Goal: Task Accomplishment & Management: Complete application form

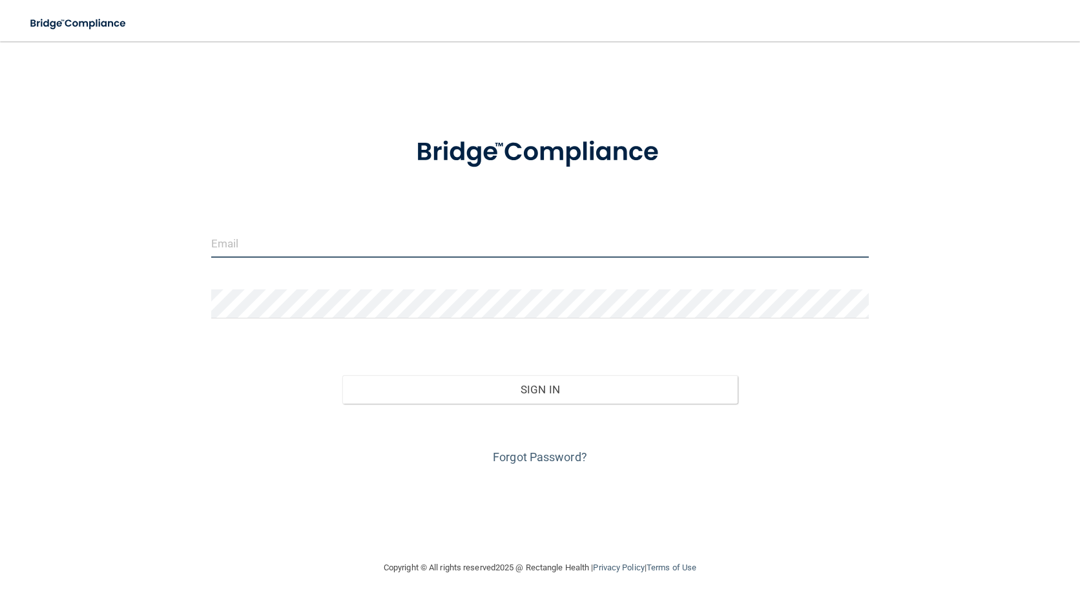
click at [359, 254] on input "email" at bounding box center [540, 243] width 658 height 29
type input "[EMAIL_ADDRESS][DOMAIN_NAME]"
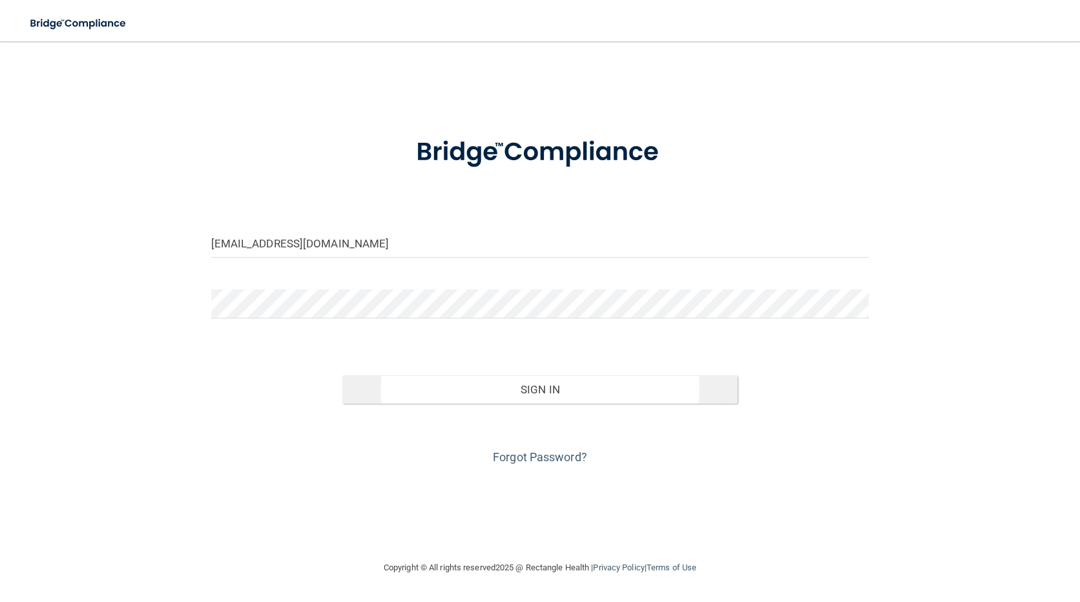
drag, startPoint x: 549, startPoint y: 371, endPoint x: 546, endPoint y: 388, distance: 17.0
click at [549, 373] on div "Sign In" at bounding box center [541, 376] width 678 height 54
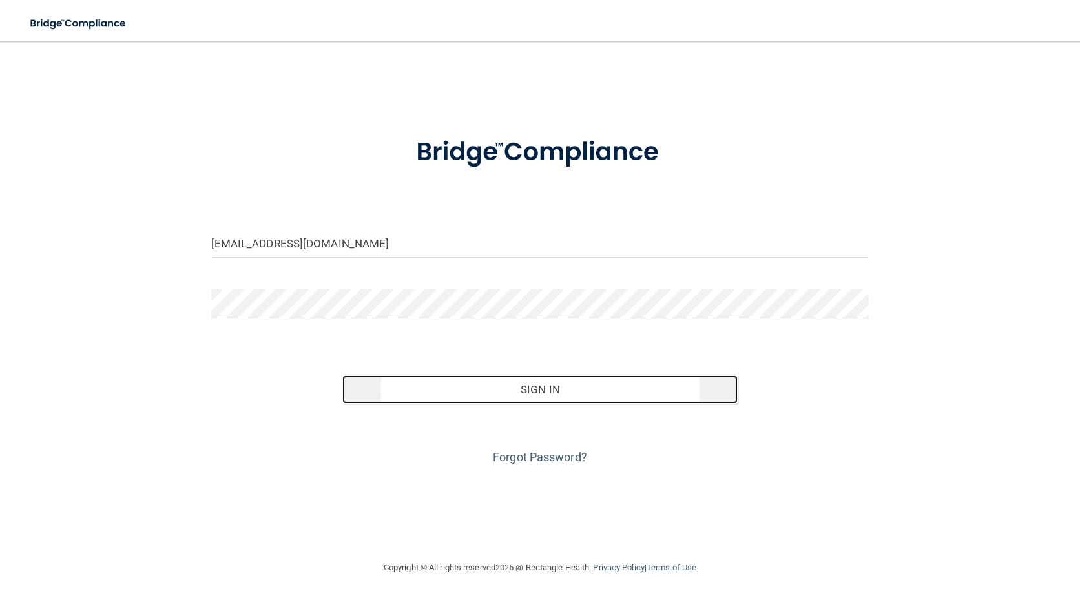
click at [546, 388] on button "Sign In" at bounding box center [539, 389] width 395 height 28
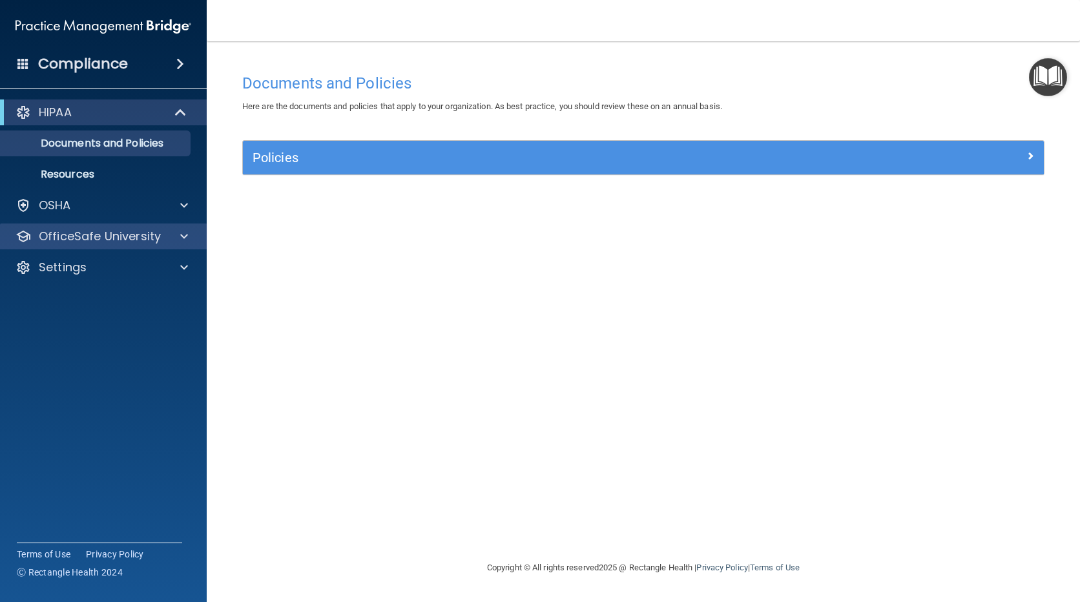
click at [138, 245] on div "OfficeSafe University" at bounding box center [103, 237] width 207 height 26
click at [172, 239] on div at bounding box center [182, 237] width 32 height 16
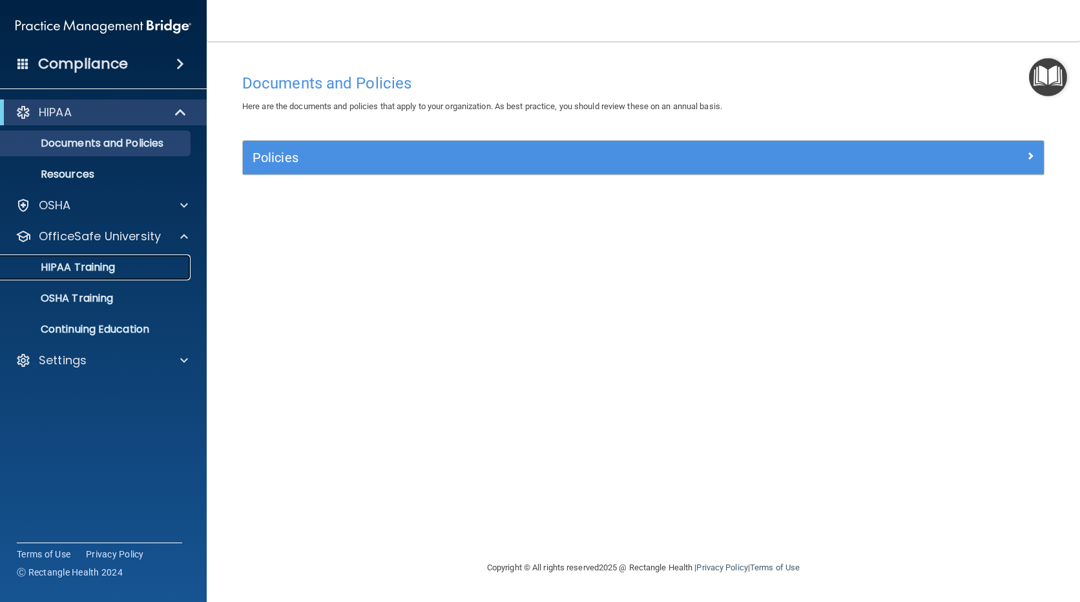
click at [95, 273] on p "HIPAA Training" at bounding box center [61, 267] width 107 height 13
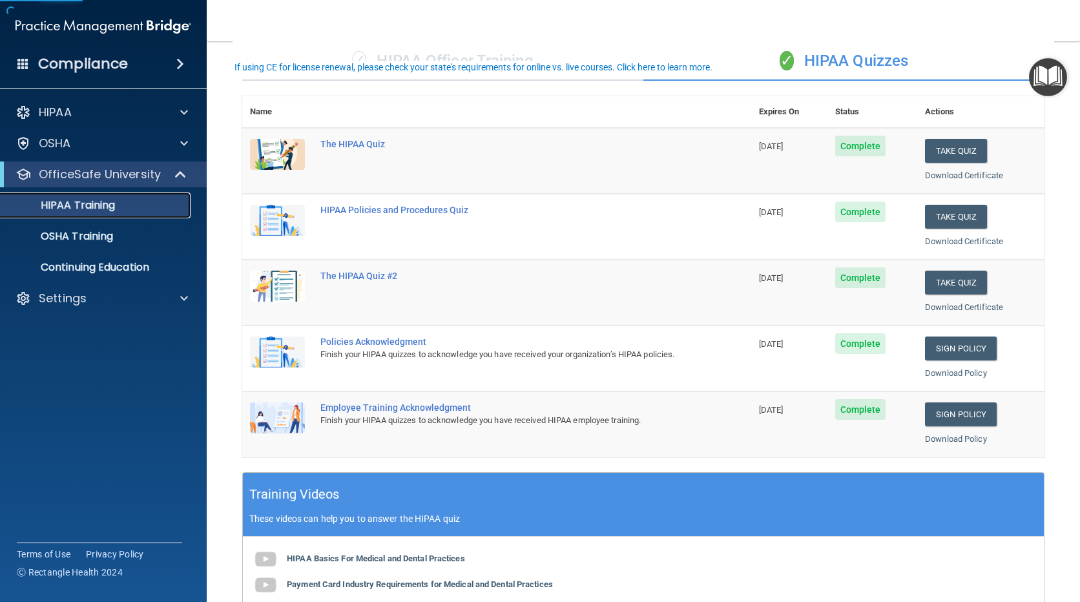
scroll to position [129, 0]
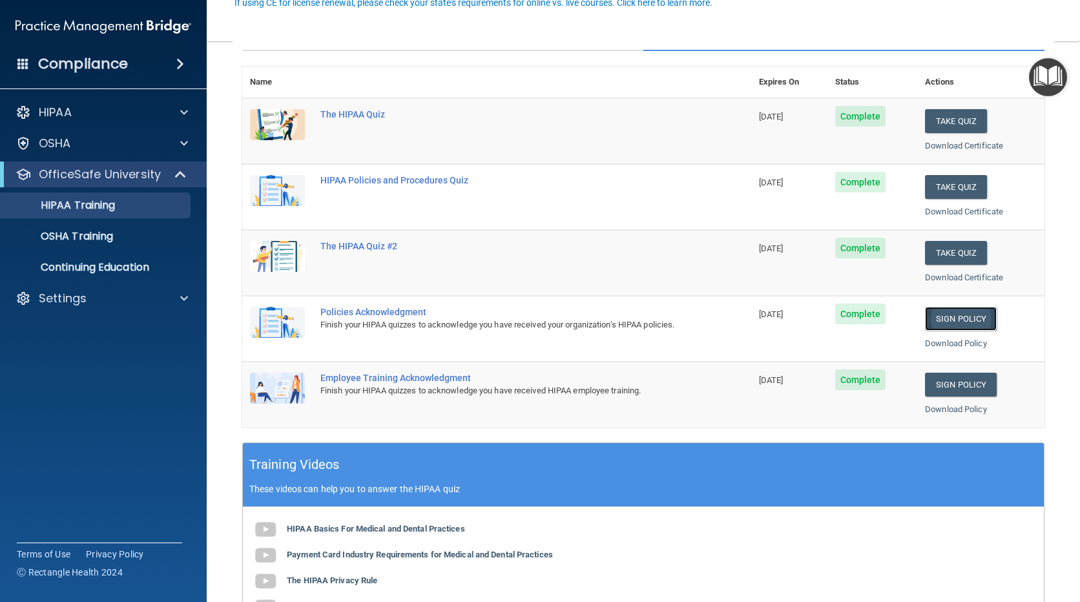
click at [955, 318] on link "Sign Policy" at bounding box center [961, 319] width 72 height 24
click at [176, 238] on div "OSHA Training" at bounding box center [96, 236] width 176 height 13
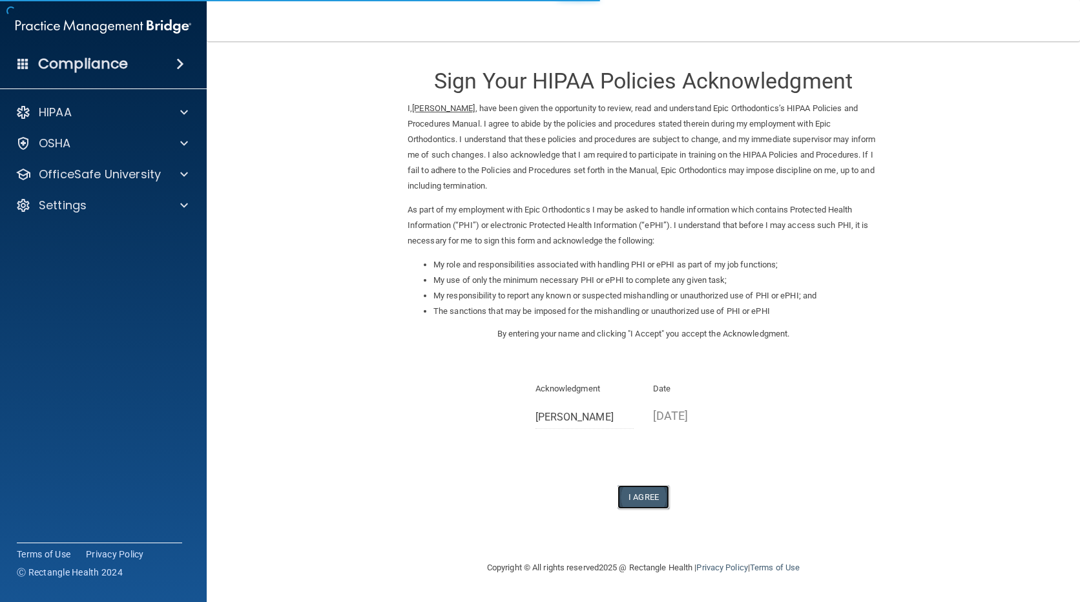
click at [636, 497] on button "I Agree" at bounding box center [644, 497] width 52 height 24
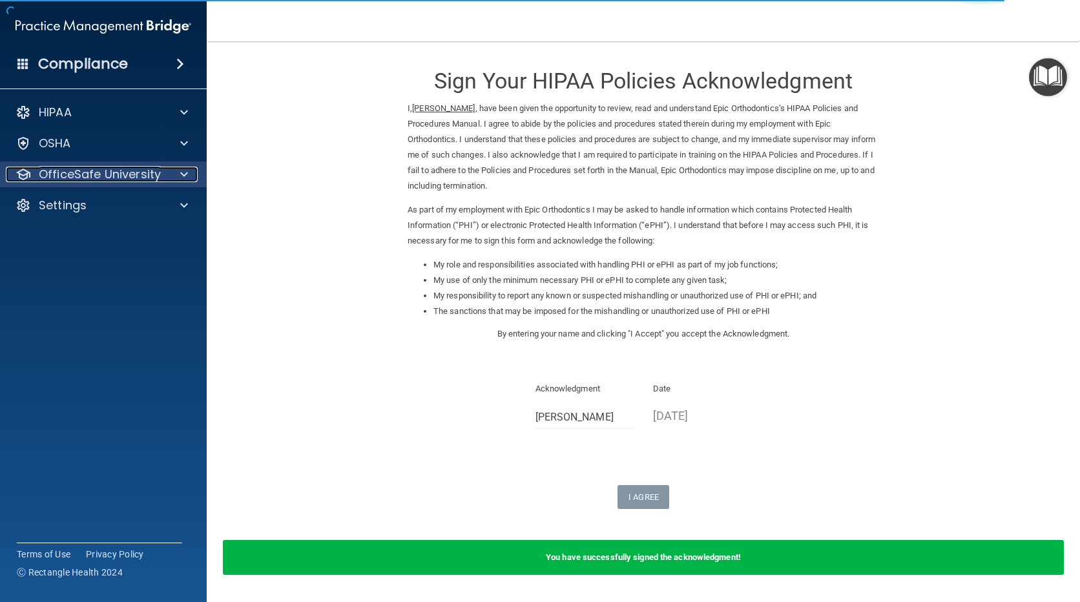
click at [121, 178] on p "OfficeSafe University" at bounding box center [100, 175] width 122 height 16
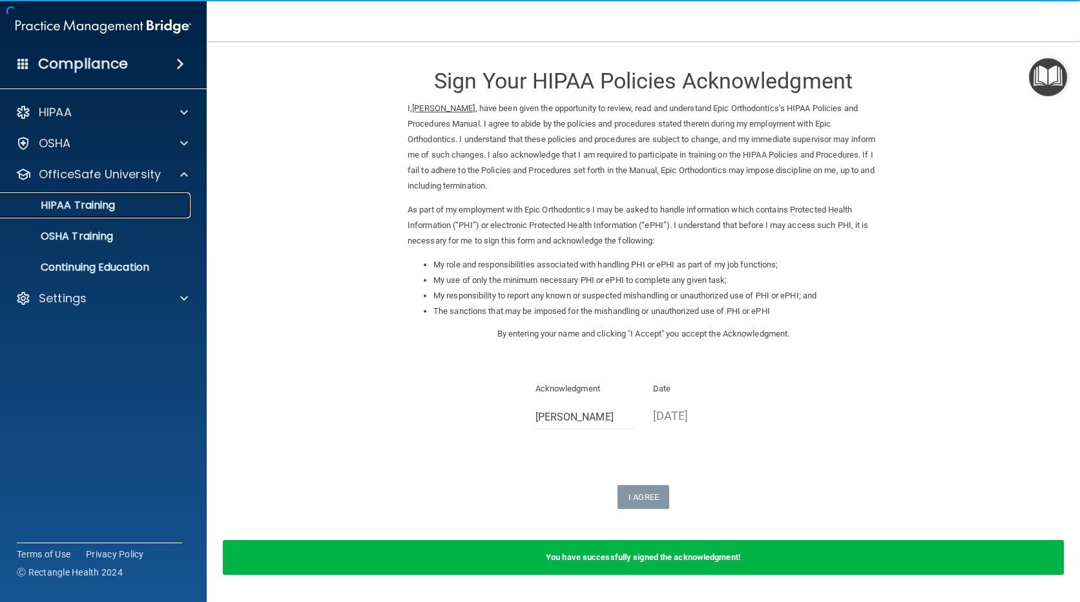
click at [99, 200] on p "HIPAA Training" at bounding box center [61, 205] width 107 height 13
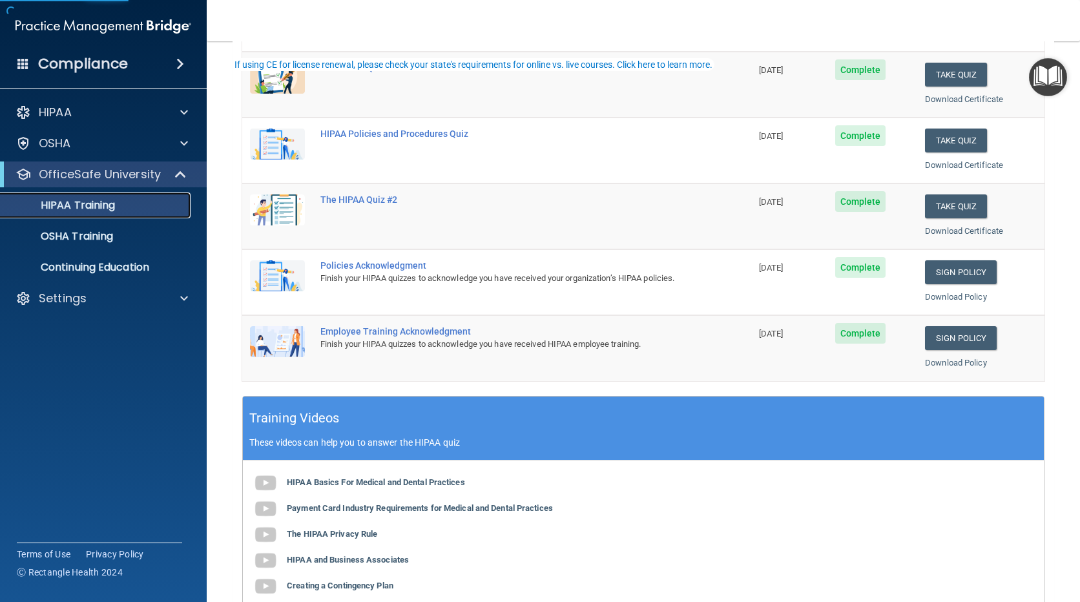
scroll to position [194, 0]
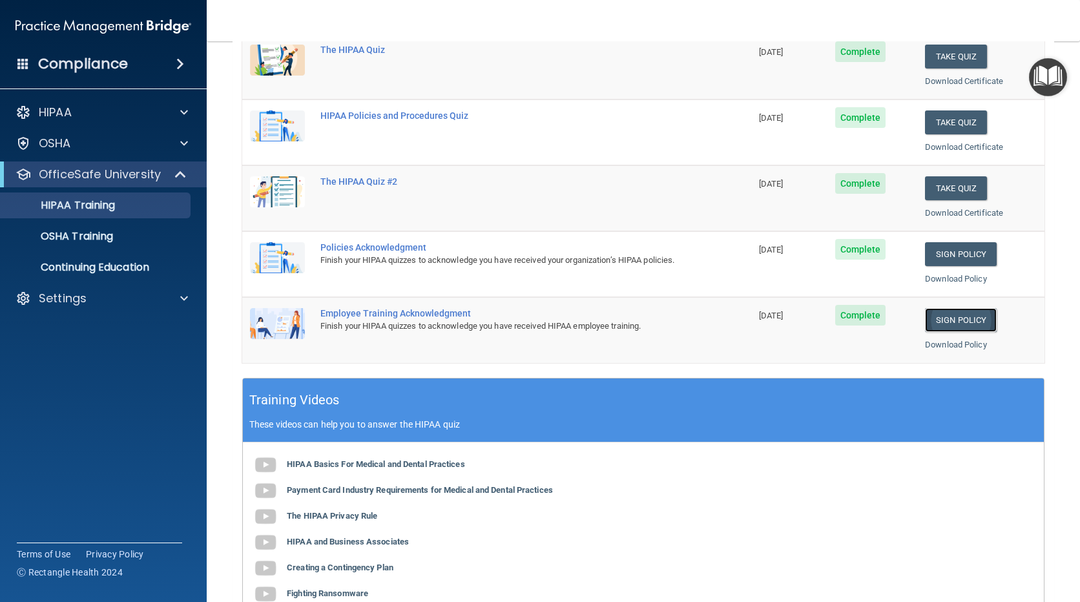
click at [949, 324] on link "Sign Policy" at bounding box center [961, 320] width 72 height 24
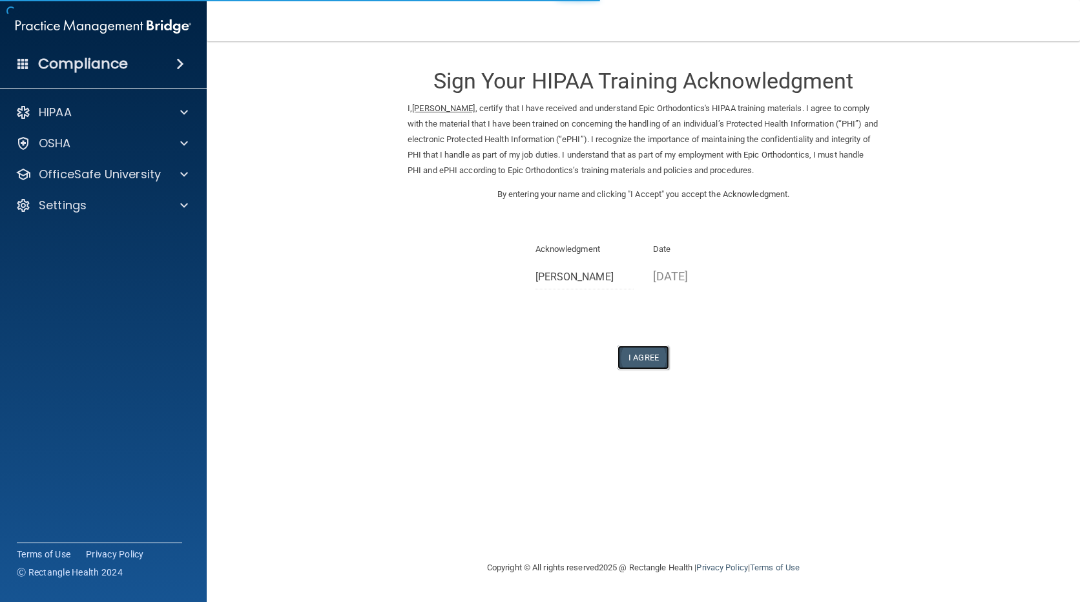
click at [663, 355] on button "I Agree" at bounding box center [644, 358] width 52 height 24
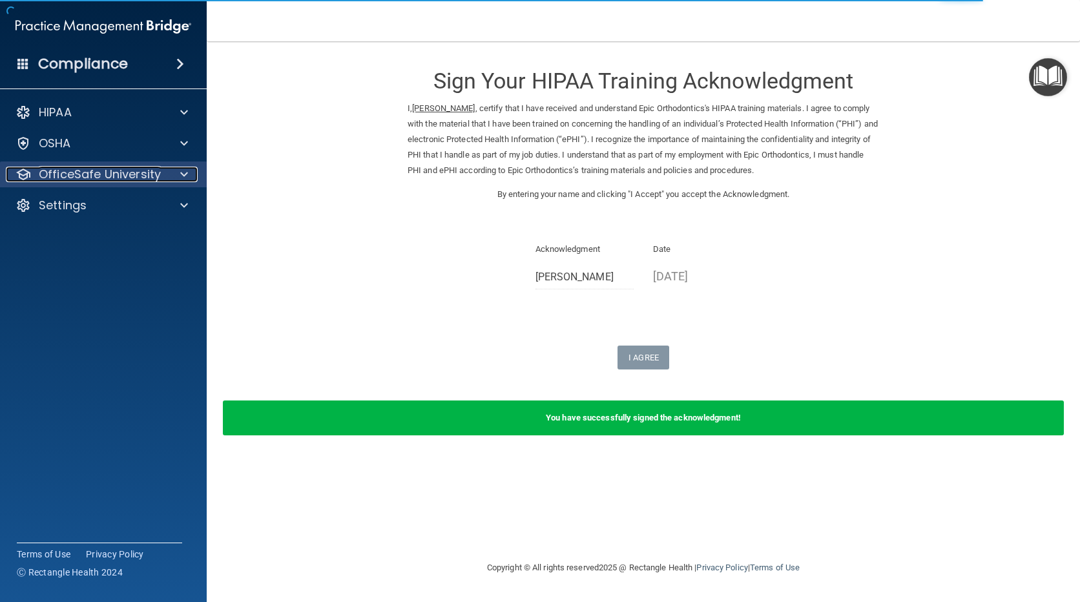
click at [120, 179] on p "OfficeSafe University" at bounding box center [100, 175] width 122 height 16
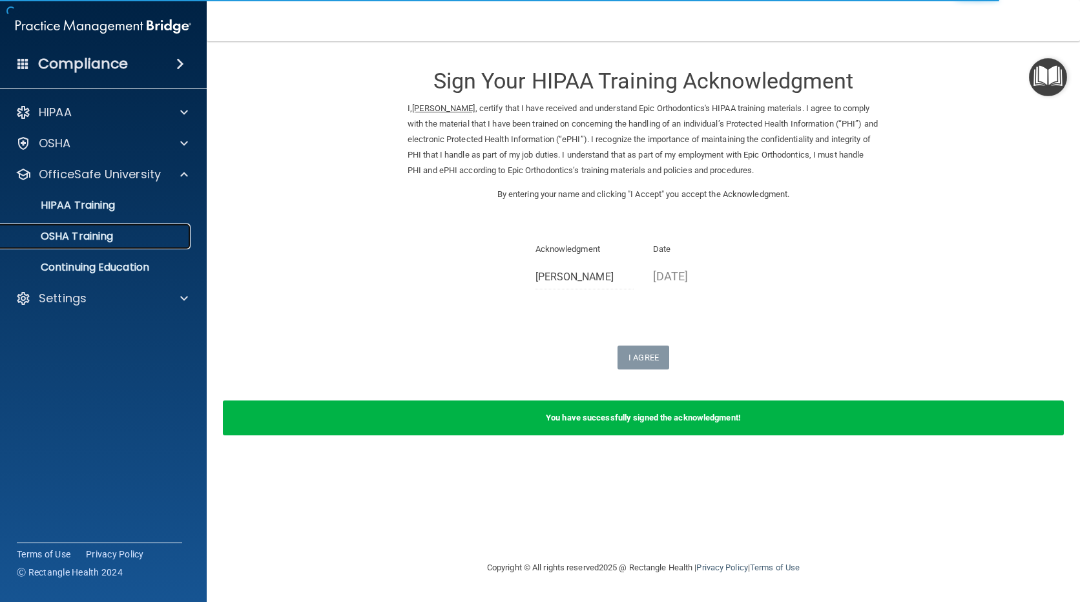
click at [121, 231] on div "OSHA Training" at bounding box center [96, 236] width 176 height 13
